Goal: Book appointment/travel/reservation

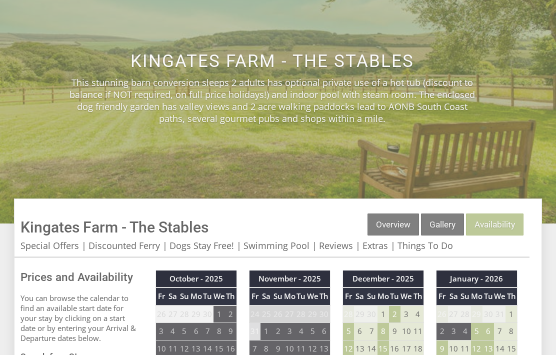
scroll to position [145, 0]
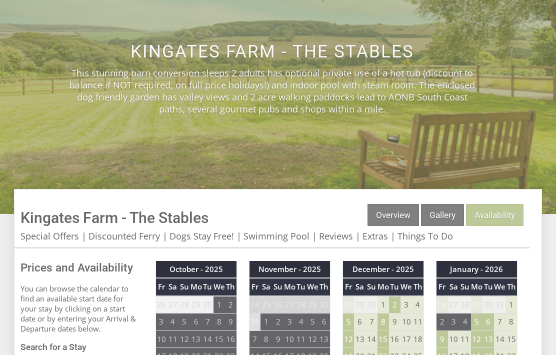
click at [437, 217] on link "Gallery" at bounding box center [442, 215] width 43 height 22
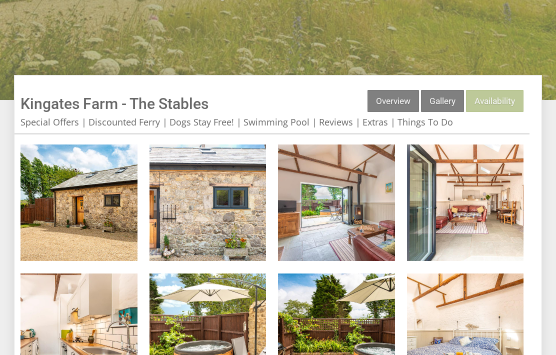
scroll to position [263, 0]
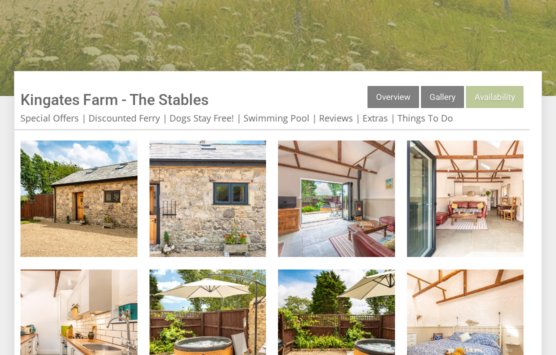
click at [119, 224] on img at bounding box center [79, 199] width 117 height 117
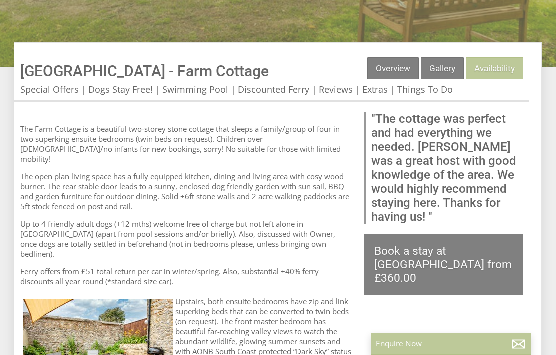
scroll to position [305, 0]
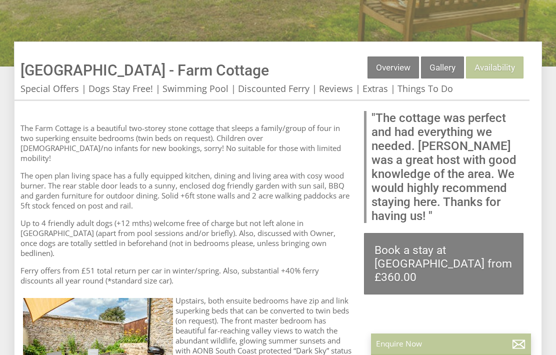
click at [437, 76] on link "Gallery" at bounding box center [442, 68] width 43 height 22
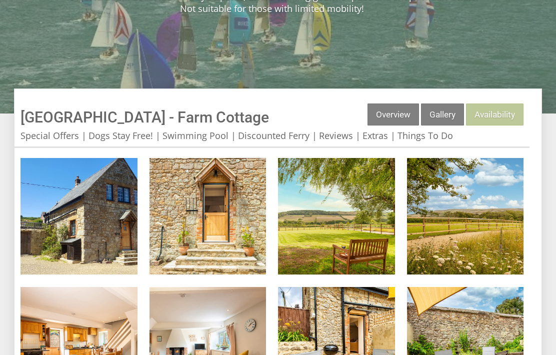
scroll to position [258, 0]
click at [111, 243] on img at bounding box center [79, 216] width 117 height 117
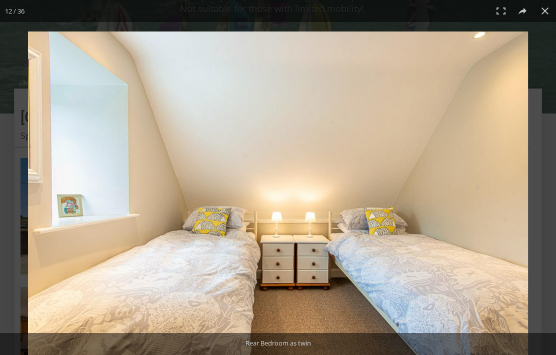
scroll to position [299, 0]
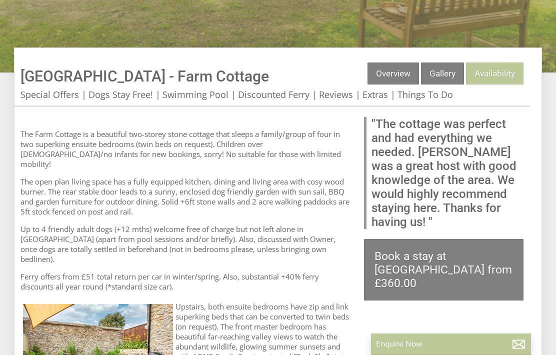
scroll to position [305, 0]
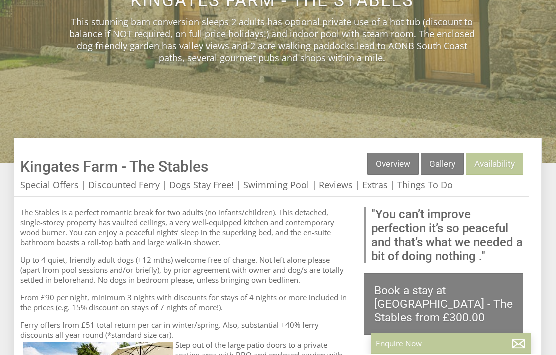
scroll to position [204, 0]
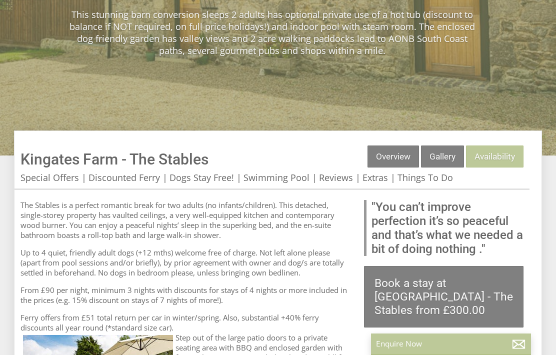
click at [495, 161] on link "Availability" at bounding box center [495, 157] width 58 height 22
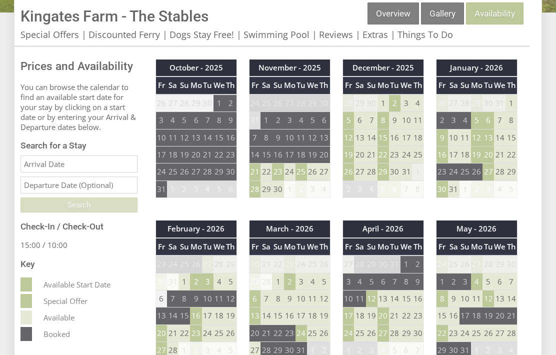
scroll to position [347, 0]
click at [353, 153] on td "19" at bounding box center [349, 155] width 12 height 17
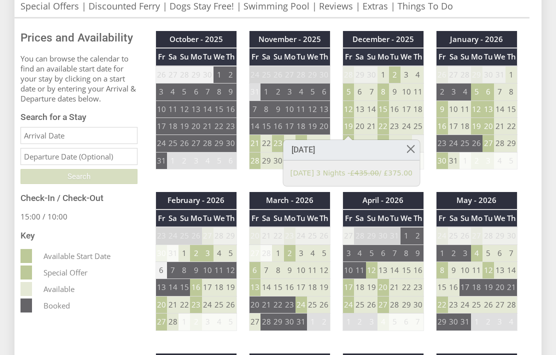
scroll to position [385, 0]
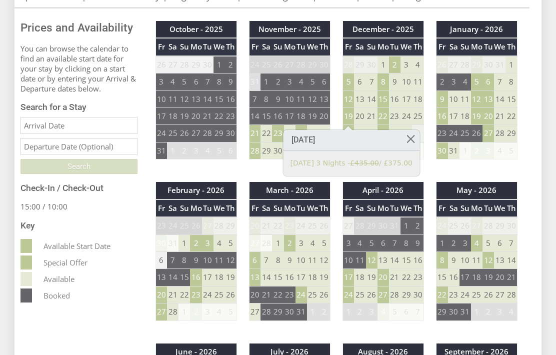
click at [76, 133] on input "Date" at bounding box center [79, 126] width 117 height 17
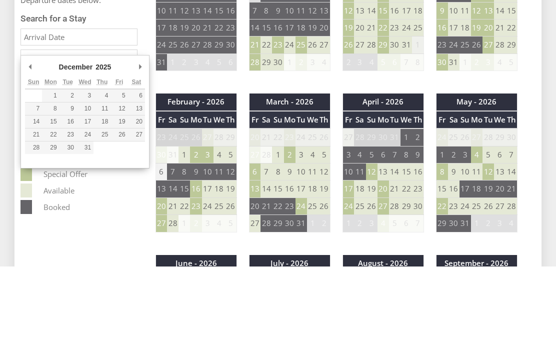
type input "19/12/2025"
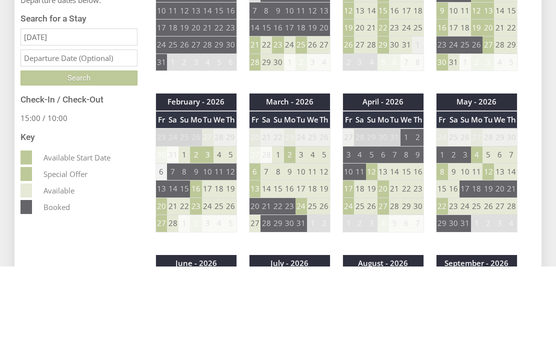
scroll to position [474, 0]
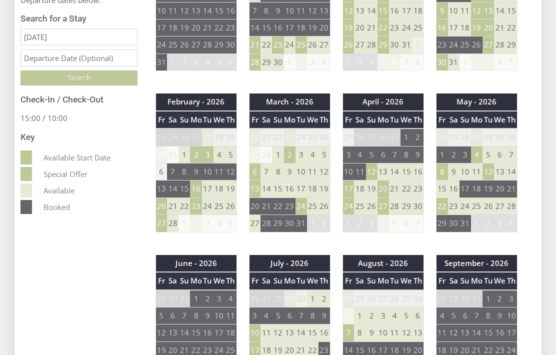
click at [73, 67] on input "text" at bounding box center [79, 58] width 117 height 17
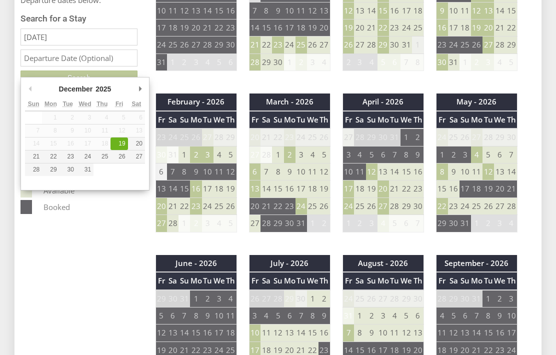
type input "26/12/2025"
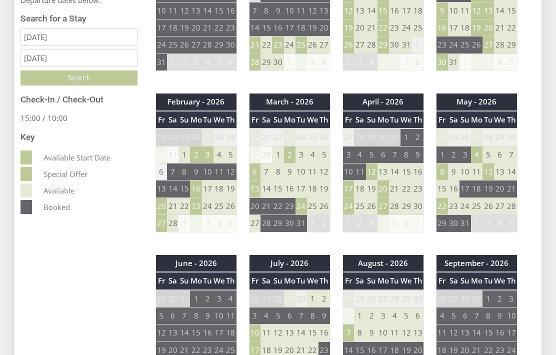
click at [93, 86] on input "Search" at bounding box center [79, 78] width 117 height 15
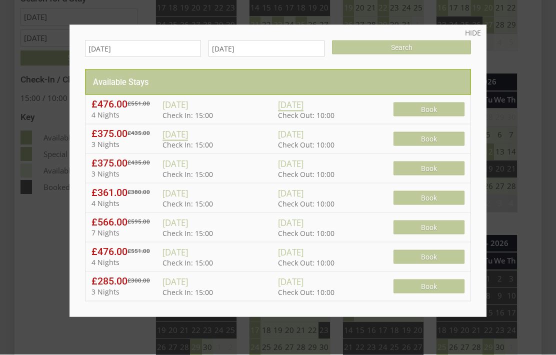
scroll to position [494, 0]
click at [476, 29] on link "HIDE" at bounding box center [473, 33] width 16 height 10
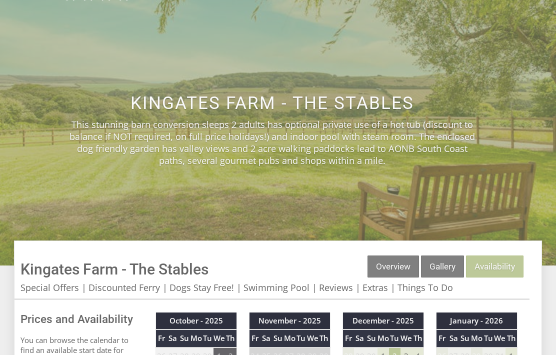
scroll to position [0, 0]
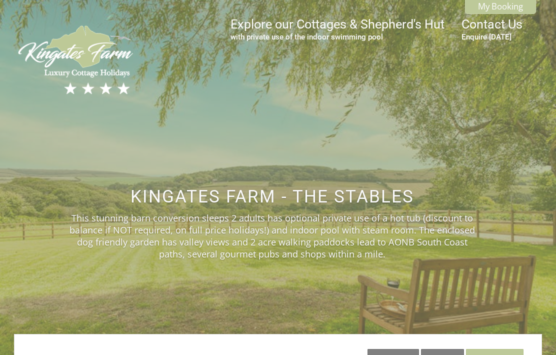
click at [84, 65] on img at bounding box center [76, 60] width 125 height 74
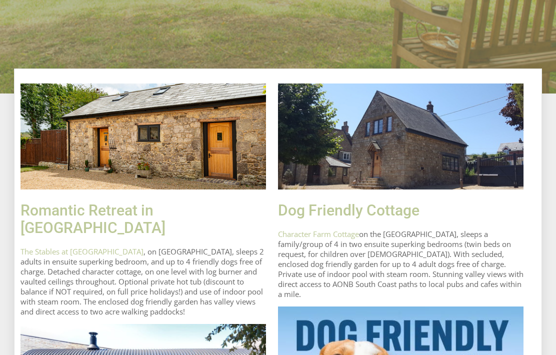
scroll to position [352, 0]
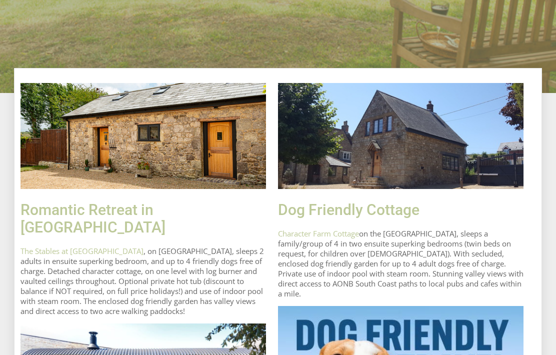
click at [439, 169] on img at bounding box center [401, 137] width 246 height 106
click at [364, 217] on link "Dog Friendly Cottage" at bounding box center [349, 211] width 142 height 18
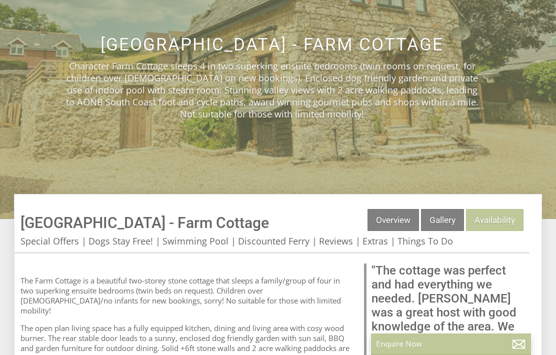
scroll to position [155, 0]
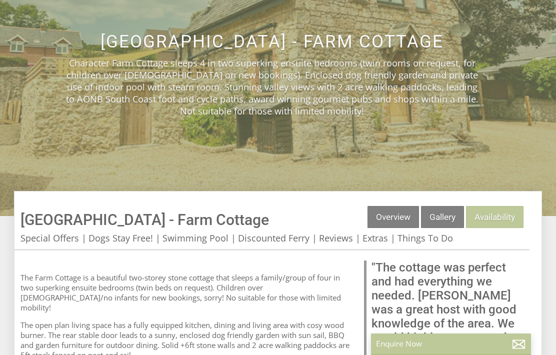
click at [495, 216] on link "Availability" at bounding box center [495, 217] width 58 height 22
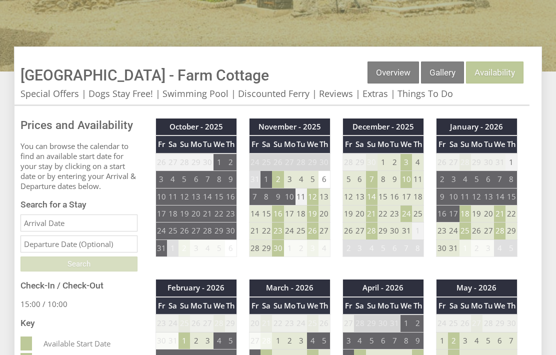
scroll to position [306, 0]
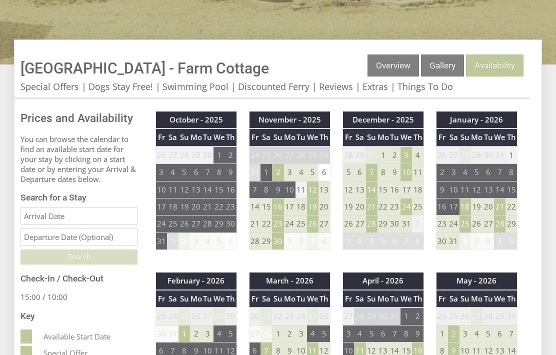
click at [375, 208] on td "21" at bounding box center [372, 207] width 12 height 17
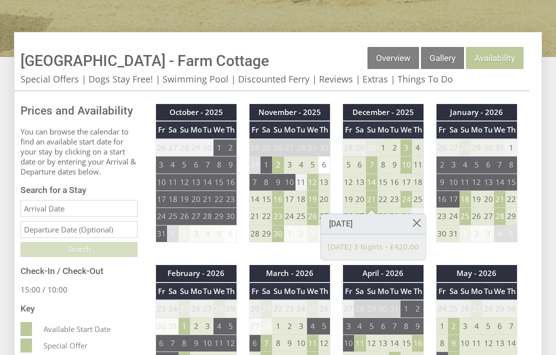
scroll to position [331, 0]
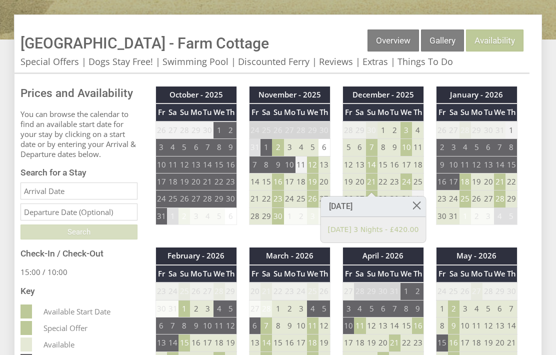
click at [66, 200] on input "Date" at bounding box center [79, 191] width 117 height 17
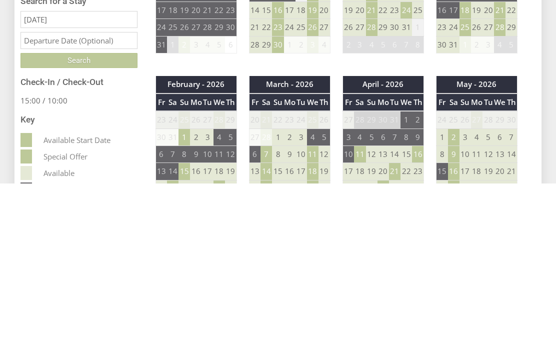
scroll to position [503, 0]
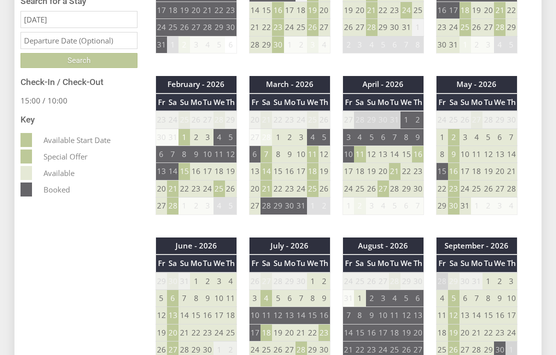
click at [80, 28] on input "13/12/2025" at bounding box center [79, 19] width 117 height 17
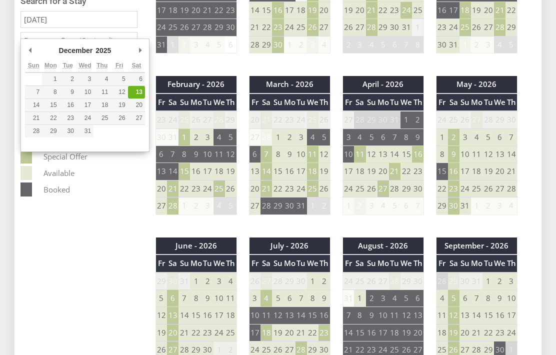
type input "21/12/2025"
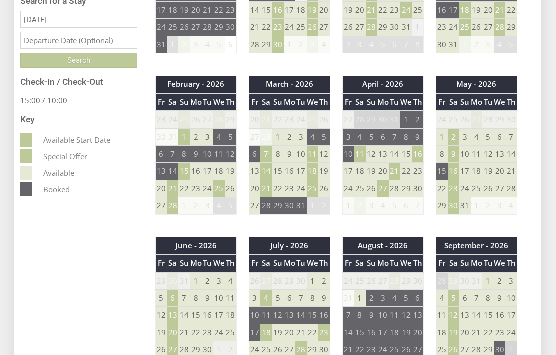
click at [105, 49] on input "text" at bounding box center [79, 40] width 117 height 17
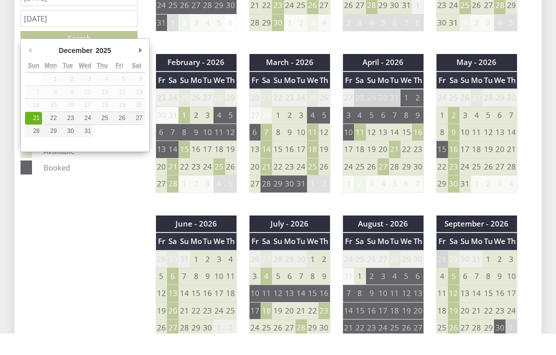
scroll to position [525, 0]
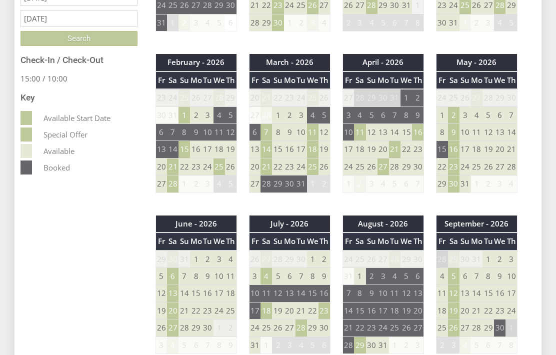
click at [82, 27] on input "25/12/2025" at bounding box center [79, 18] width 117 height 17
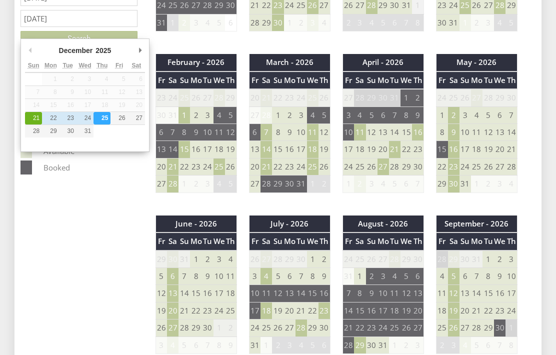
scroll to position [525, 0]
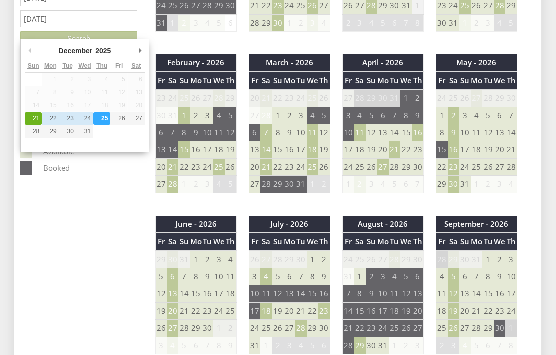
type input "28/12/2025"
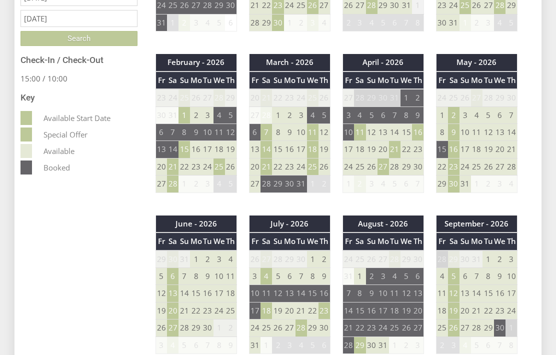
click at [84, 47] on input "Search" at bounding box center [79, 39] width 117 height 15
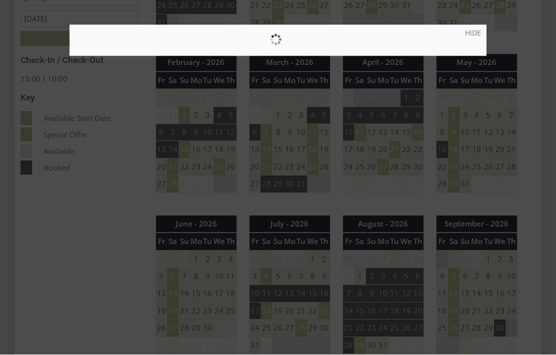
scroll to position [525, 0]
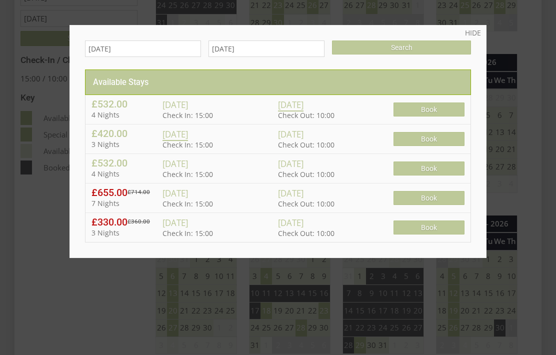
click at [63, 244] on div at bounding box center [278, 177] width 556 height 355
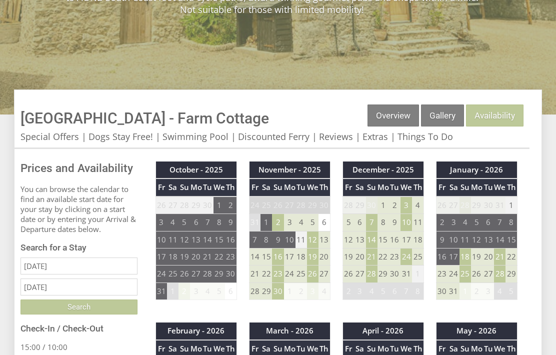
scroll to position [256, 0]
